Goal: Navigation & Orientation: Find specific page/section

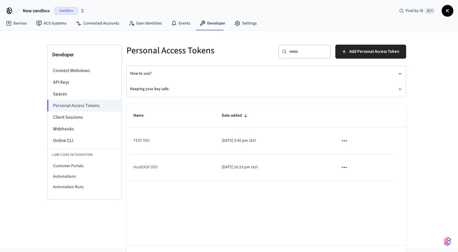
click at [231, 51] on h5 "Personal Access Tokens" at bounding box center [195, 51] width 136 height 12
click at [100, 20] on link "Connected Accounts" at bounding box center [97, 23] width 53 height 10
